Goal: Information Seeking & Learning: Learn about a topic

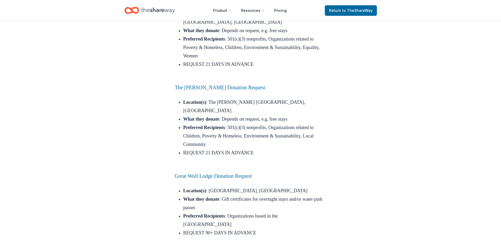
scroll to position [790, 0]
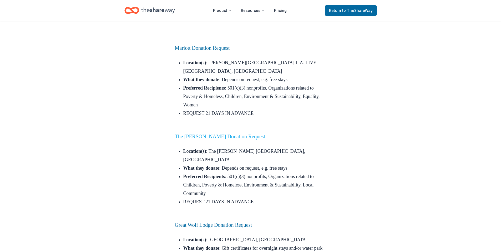
click at [209, 137] on link "The Ritz-Carlton Donation Request" at bounding box center [220, 136] width 91 height 6
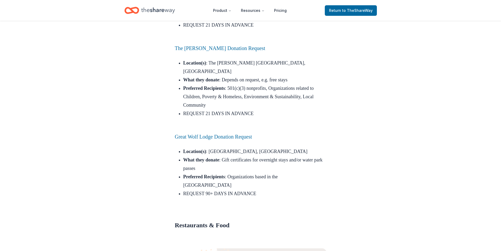
scroll to position [869, 0]
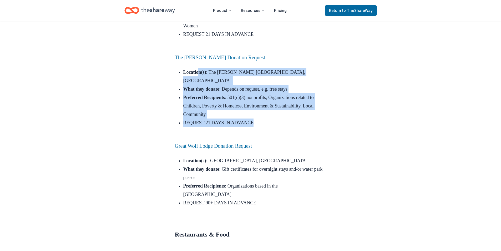
drag, startPoint x: 259, startPoint y: 113, endPoint x: 203, endPoint y: 71, distance: 70.5
click at [203, 71] on ul "Location(s) : The Ritz-Carlton San Francisco, CA What they donate : Depends on …" at bounding box center [251, 101] width 152 height 67
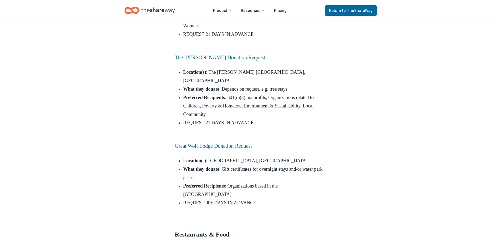
click at [287, 120] on li "REQUEST 21 DAYS IN ADVANCE" at bounding box center [254, 126] width 143 height 17
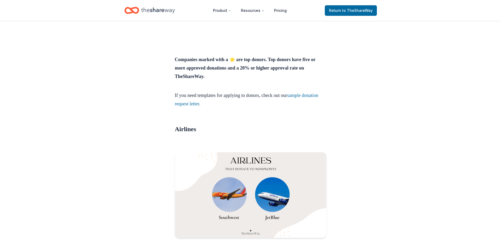
scroll to position [316, 0]
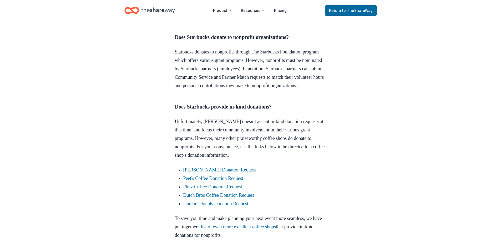
scroll to position [211, 0]
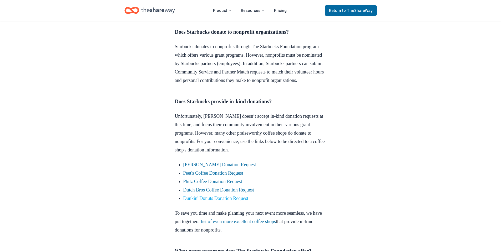
click at [210, 201] on link "Dunkin' Donuts Donation Request" at bounding box center [215, 198] width 65 height 5
